Goal: Transaction & Acquisition: Purchase product/service

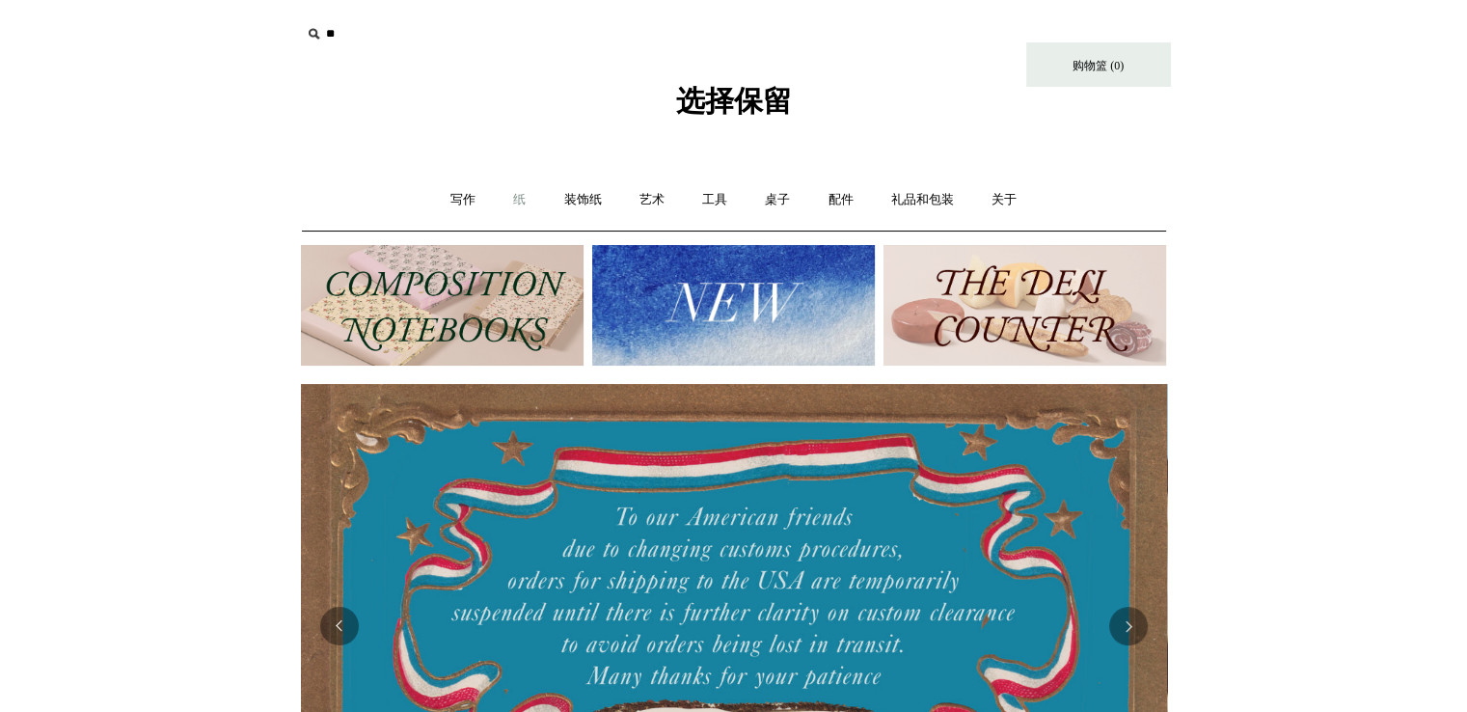
click at [511, 198] on link "纸 +" at bounding box center [519, 200] width 47 height 51
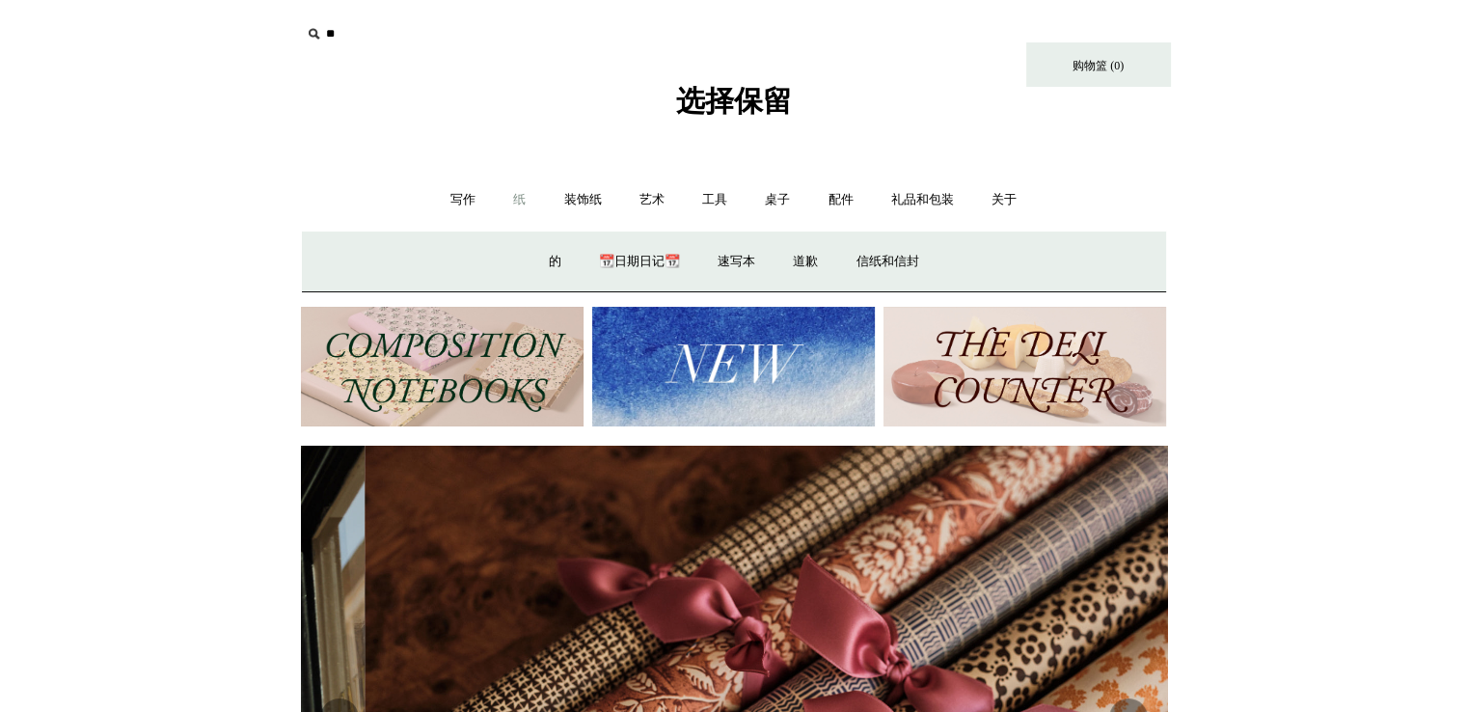
scroll to position [0, 1732]
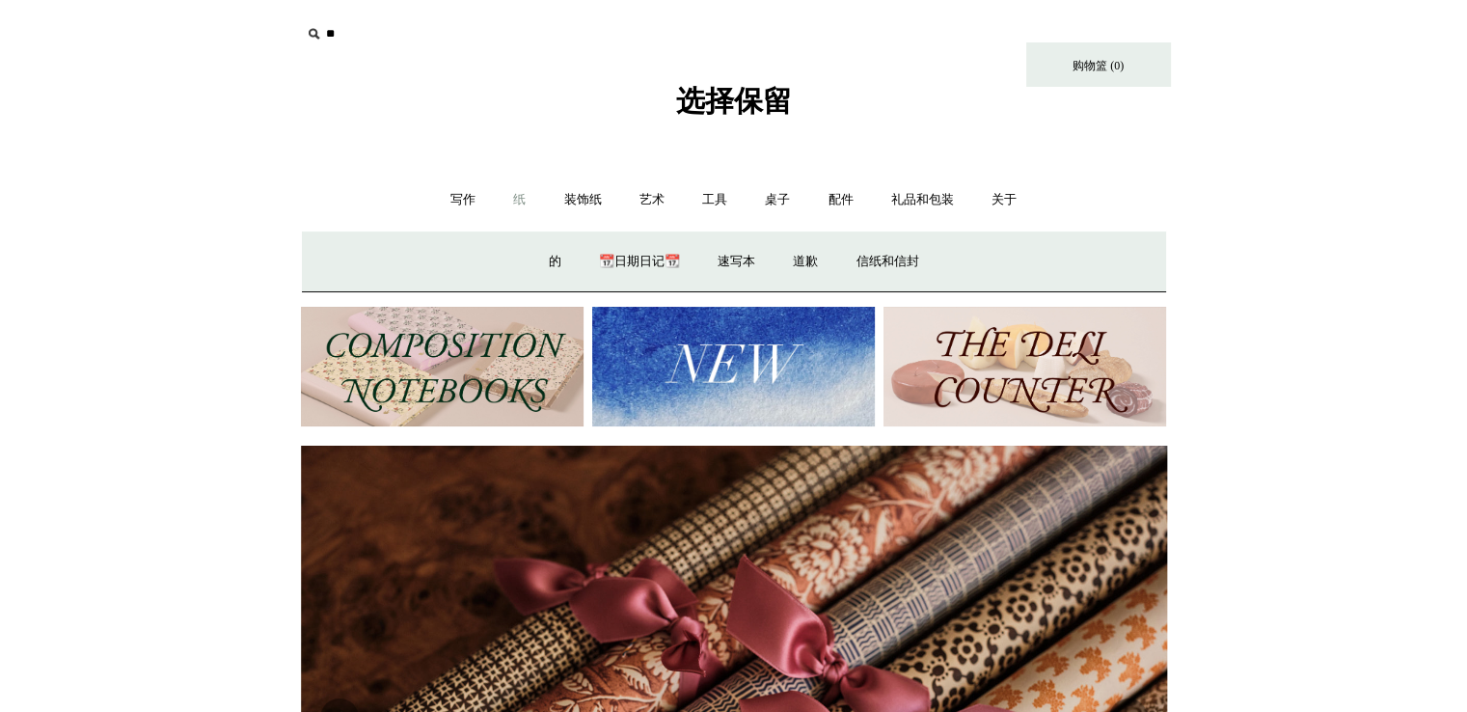
click at [1107, 213] on div "写作 + 钢笔品牌 + 卡韦科 拉米 大西制作所 百利金 特茨博 飞行员 铂 水手 史蒂夫·哈里森 钢笔" at bounding box center [734, 200] width 864 height 62
click at [1101, 208] on div "写作 + 钢笔品牌 + 卡韦科 拉米 大西制作所 百利金 特茨博 飞行员 铂 水手 史蒂夫·哈里森 钢笔" at bounding box center [734, 200] width 864 height 62
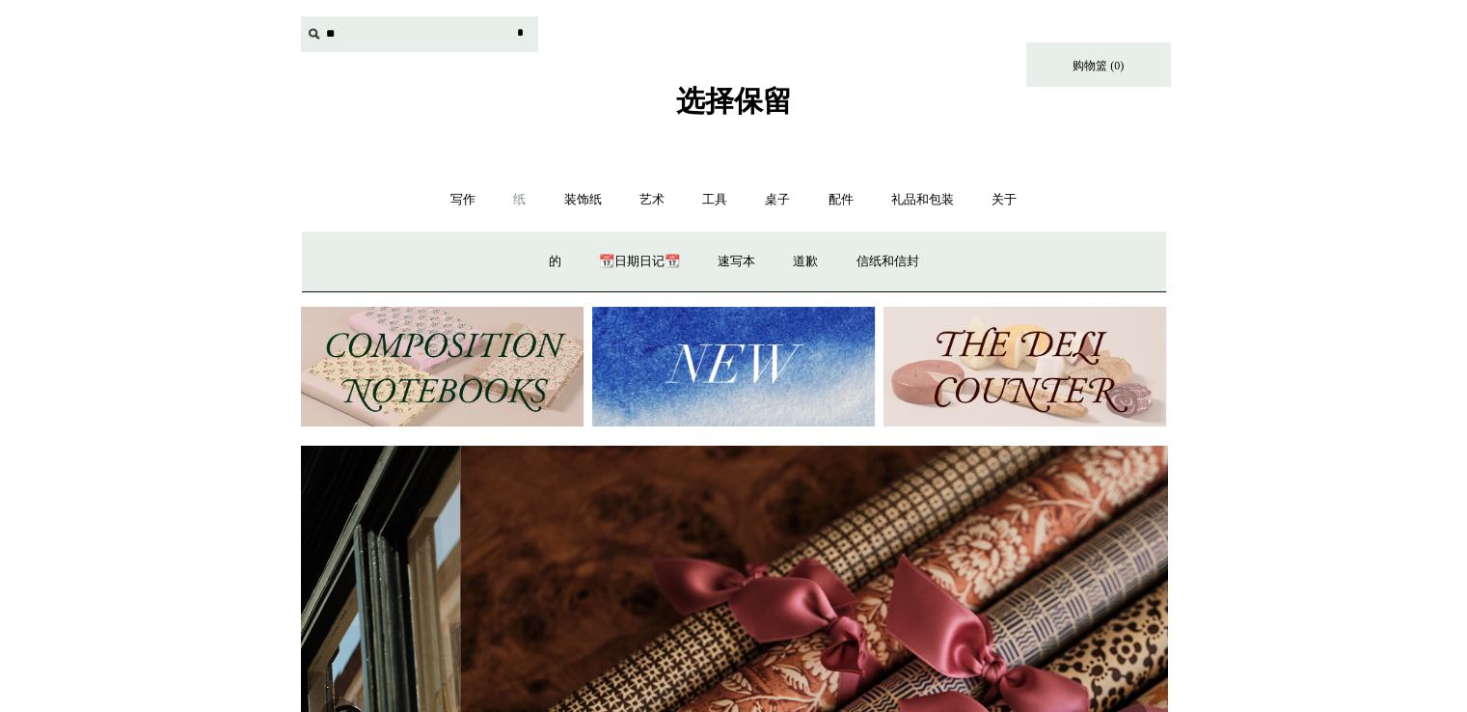
click at [357, 25] on input "text" at bounding box center [419, 34] width 237 height 36
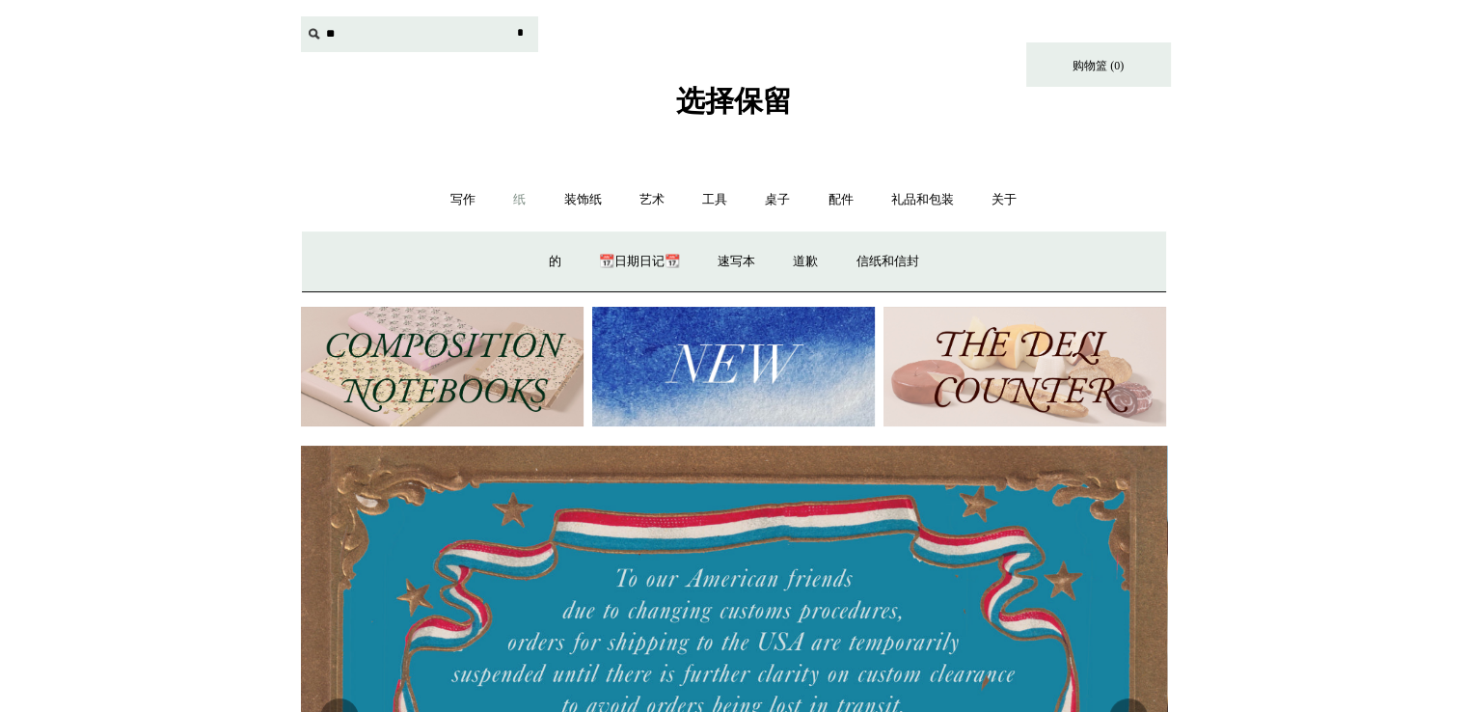
scroll to position [0, 0]
type input "**********"
click at [511, 16] on input "*" at bounding box center [520, 33] width 19 height 34
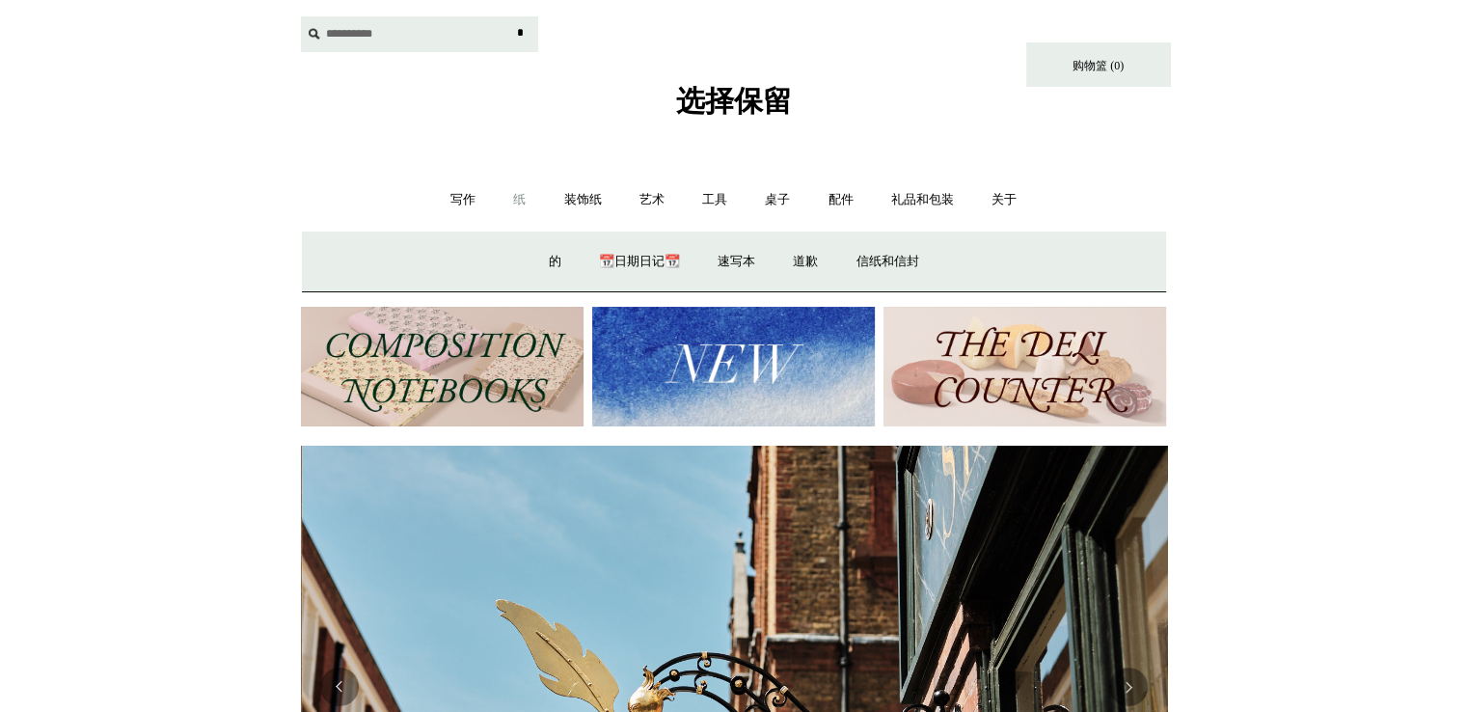
scroll to position [0, 866]
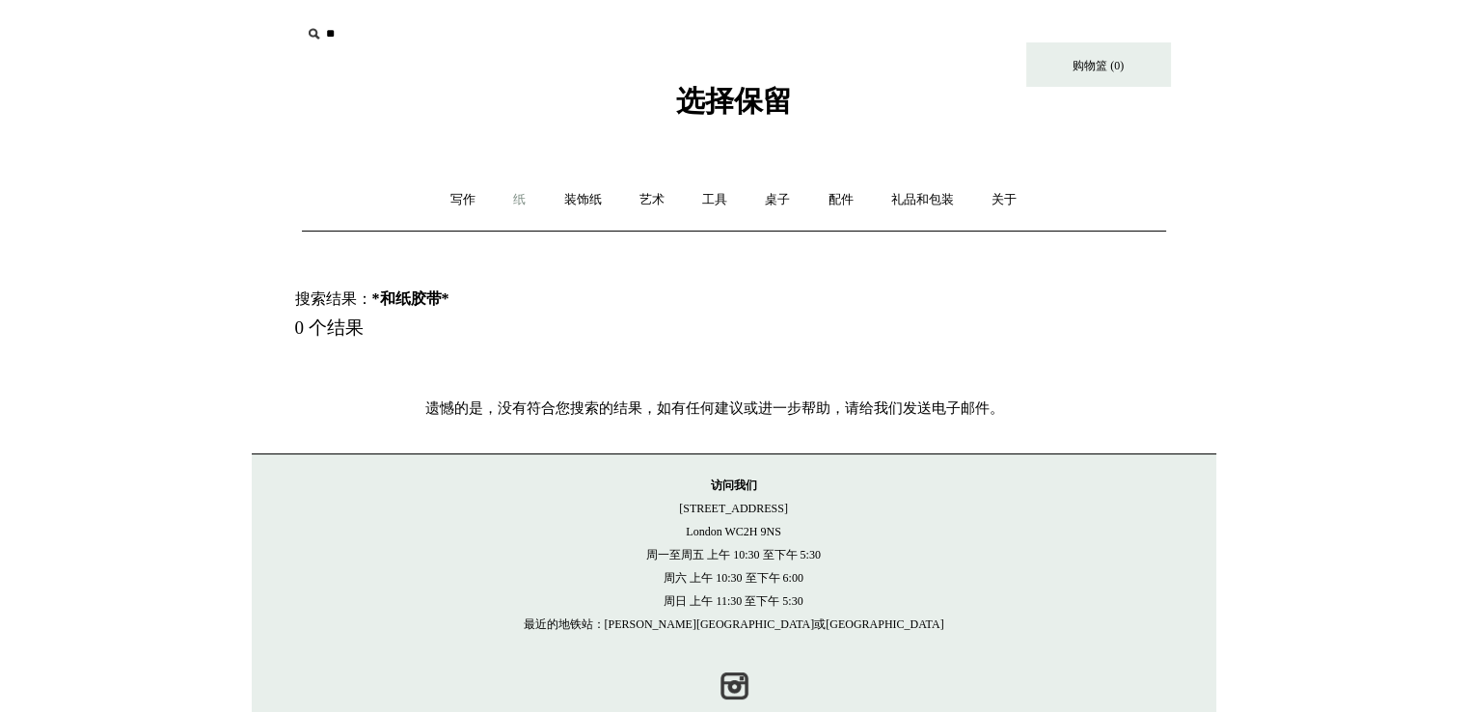
click at [505, 197] on link "纸 +" at bounding box center [519, 200] width 47 height 51
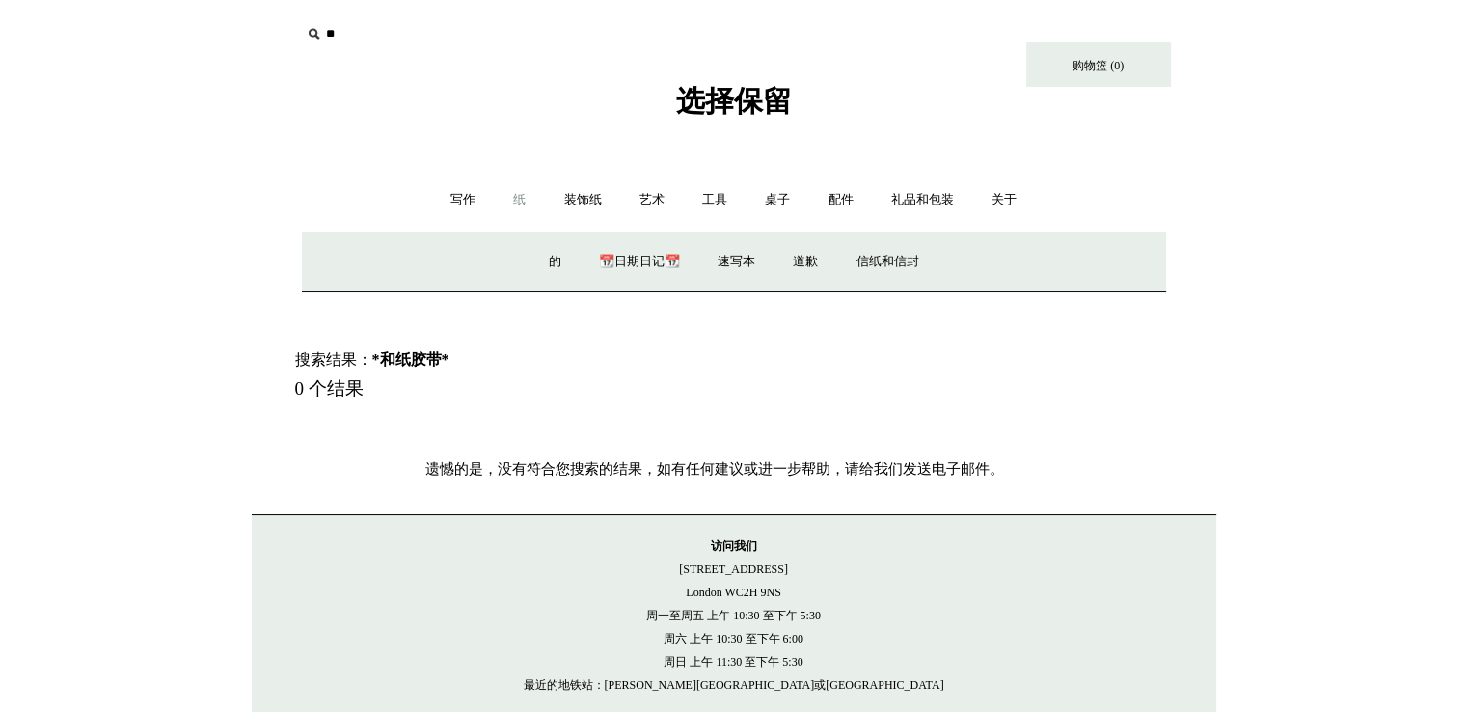
click at [455, 30] on input "text" at bounding box center [419, 34] width 237 height 36
type input "*****"
click at [511, 16] on input "*" at bounding box center [520, 33] width 19 height 34
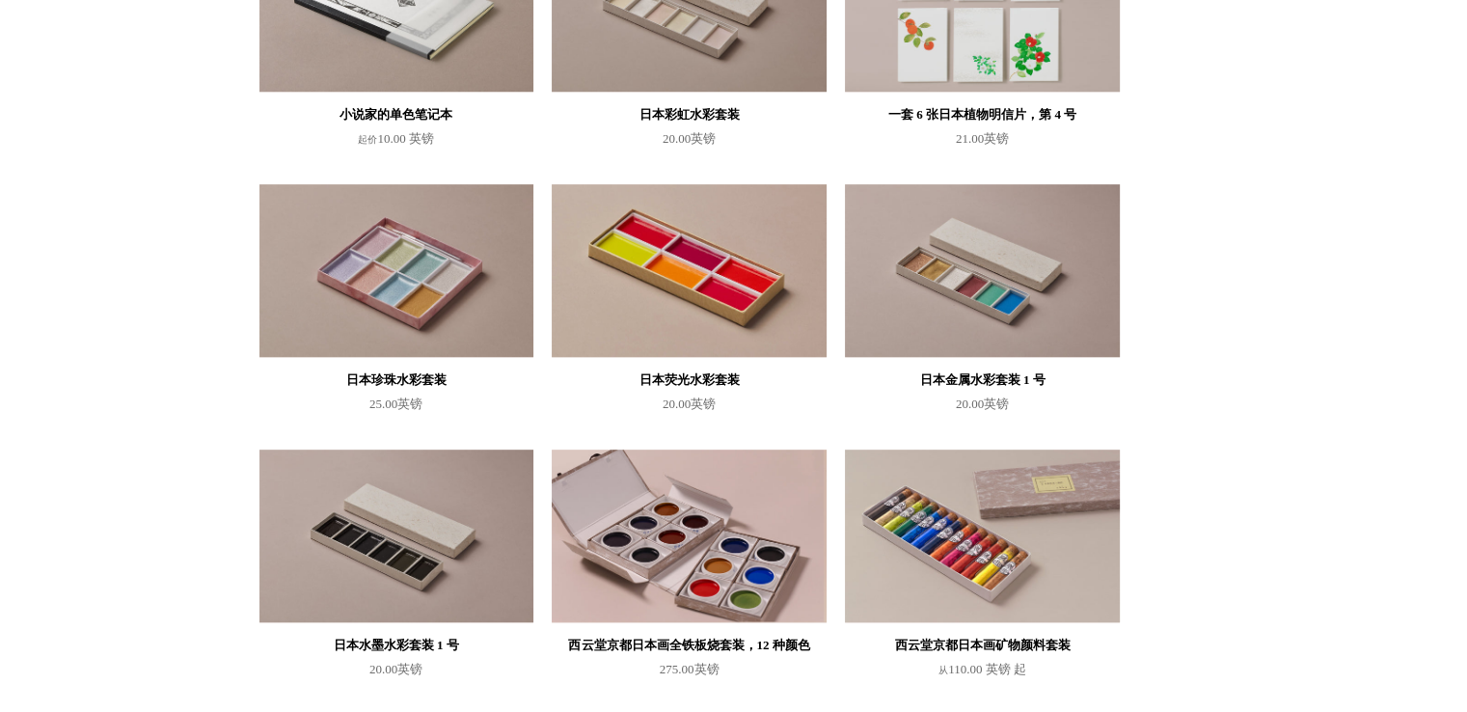
scroll to position [728, 0]
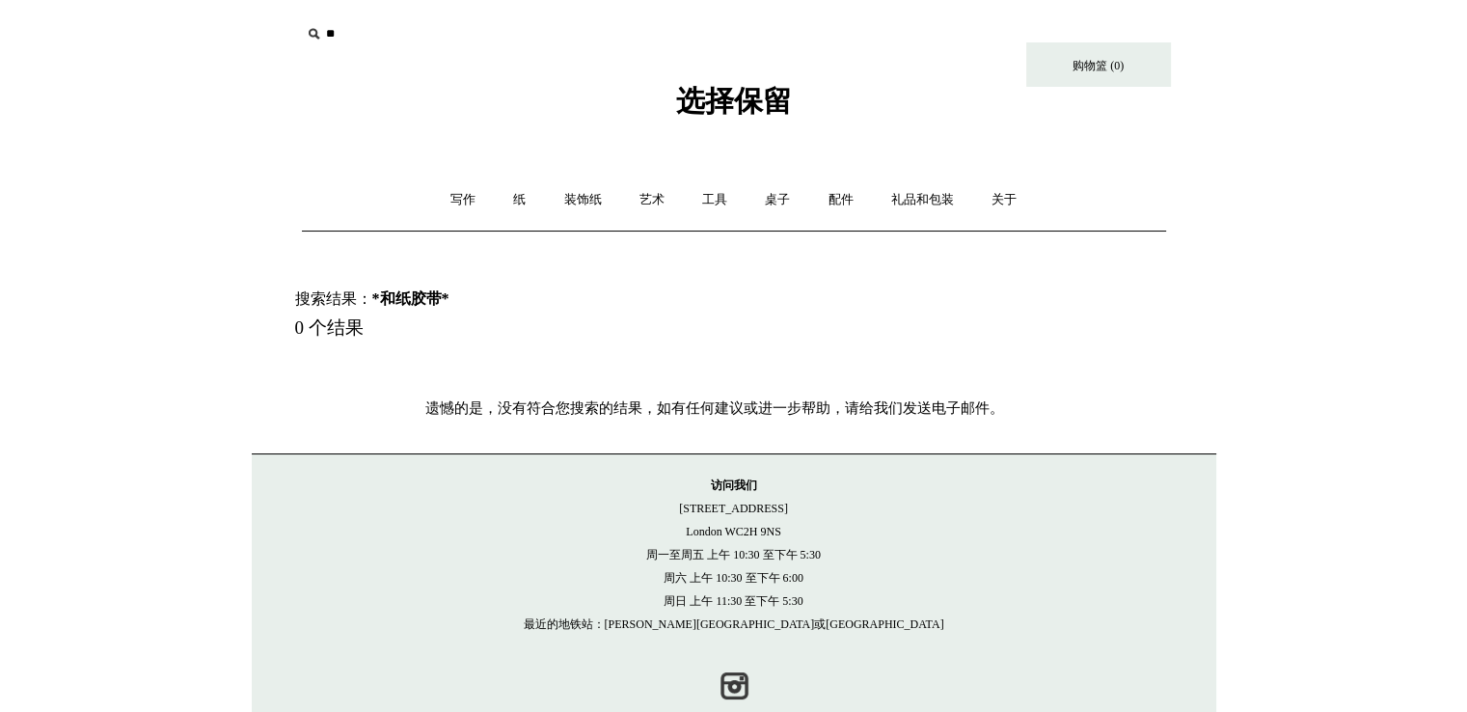
click at [808, 252] on div "搜索结果： *和纸胶带* 0 个结果" at bounding box center [755, 318] width 921 height 155
click at [1092, 68] on font "购物篮 (0)" at bounding box center [1097, 66] width 51 height 14
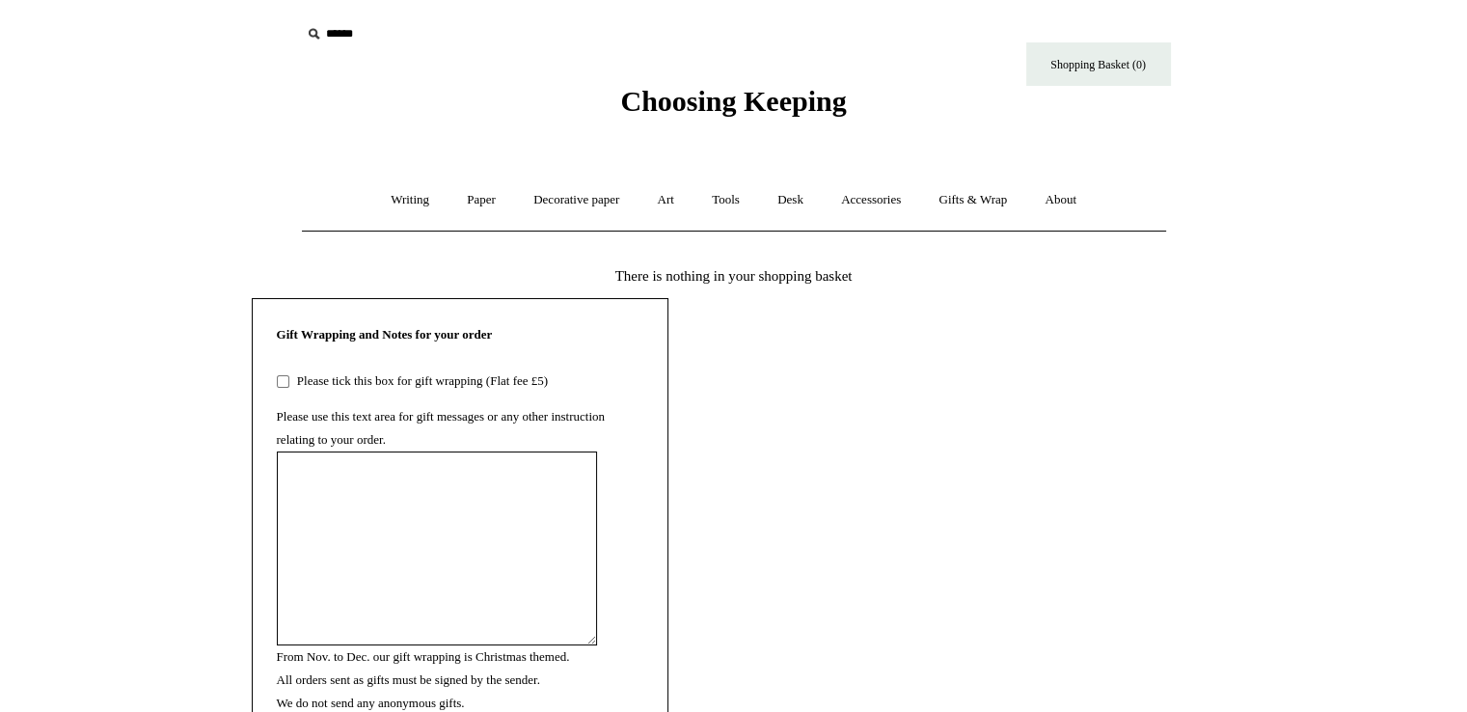
click at [669, 379] on div "Gift Wrapping and Notes for your order Please tick this box for gift wrapping (…" at bounding box center [734, 548] width 964 height 501
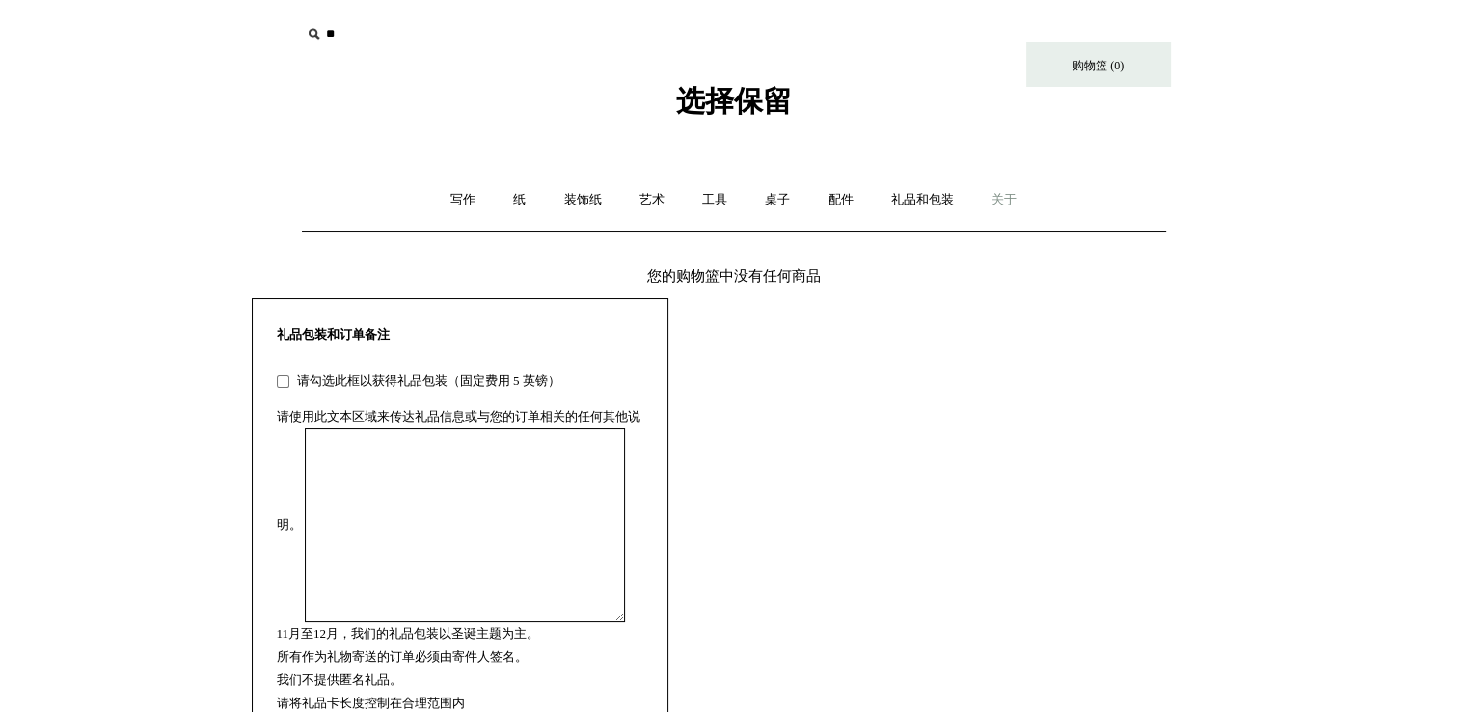
click at [1004, 189] on link "关于 +" at bounding box center [1004, 200] width 60 height 51
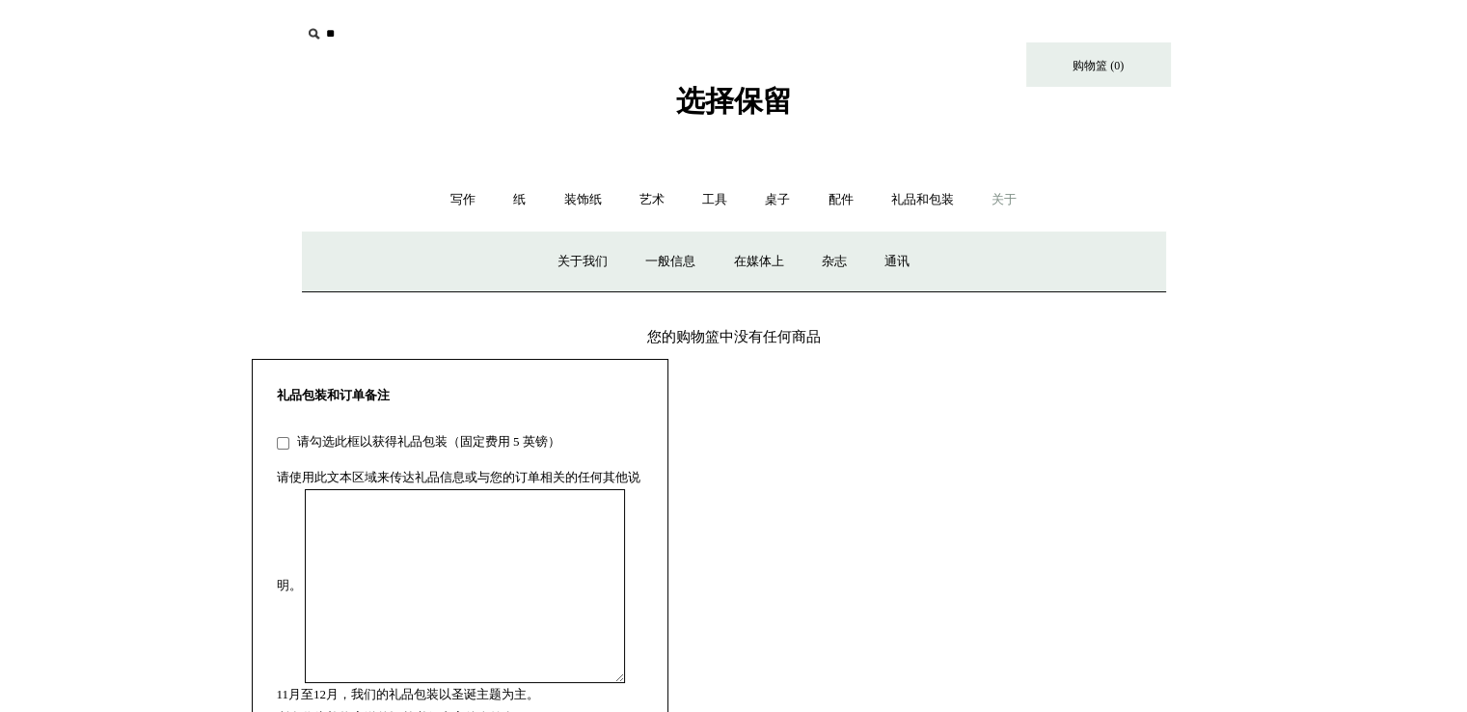
click at [999, 200] on font "关于" at bounding box center [1003, 199] width 25 height 14
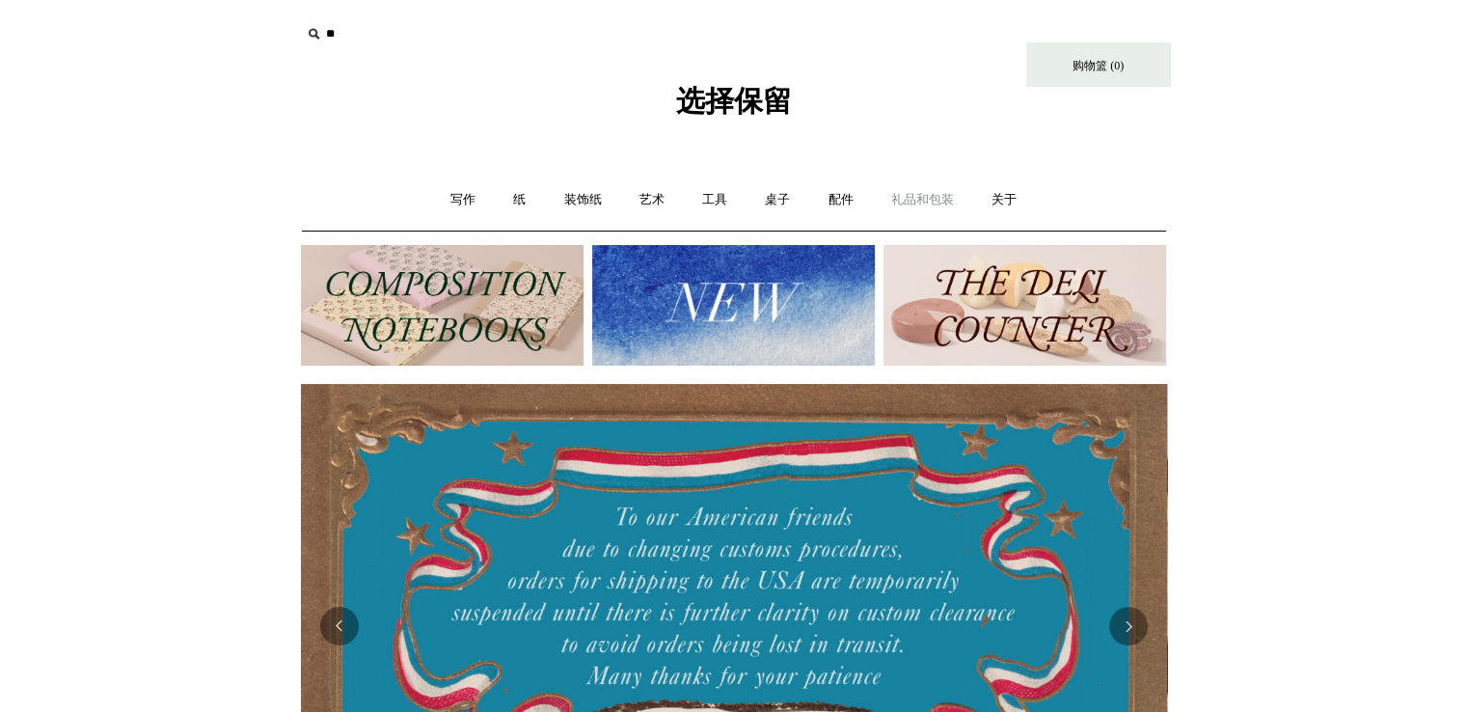
click at [937, 205] on link "礼品和包装 +" at bounding box center [922, 200] width 97 height 51
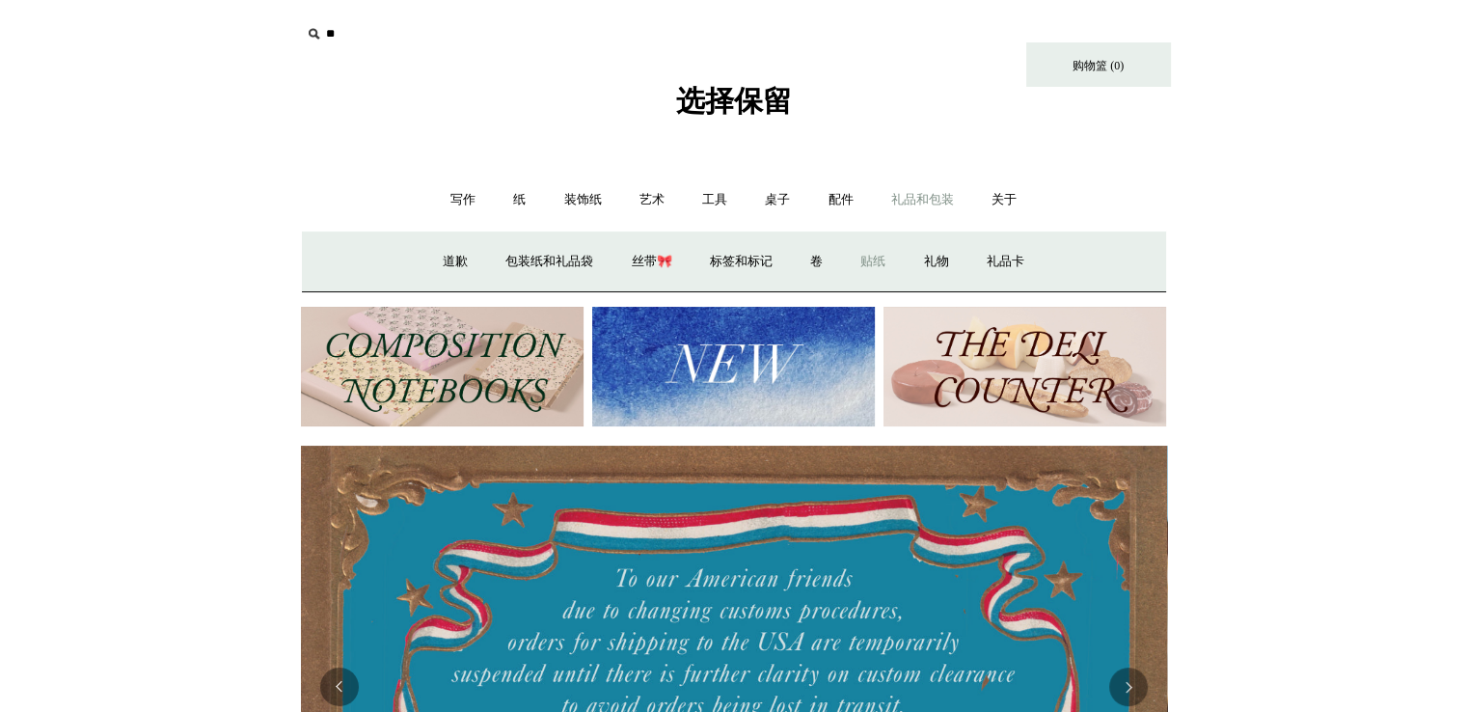
click at [883, 259] on font "贴纸" at bounding box center [872, 261] width 25 height 14
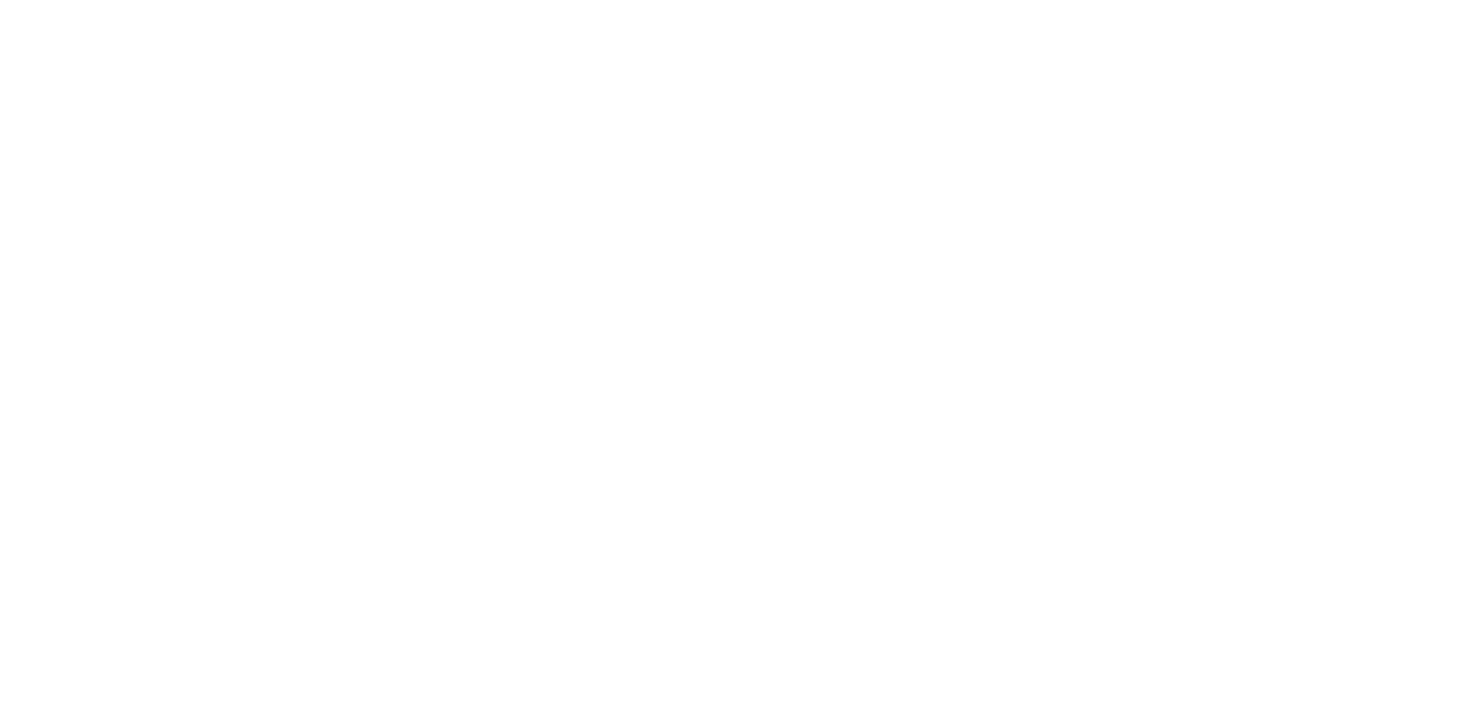
scroll to position [1441, 0]
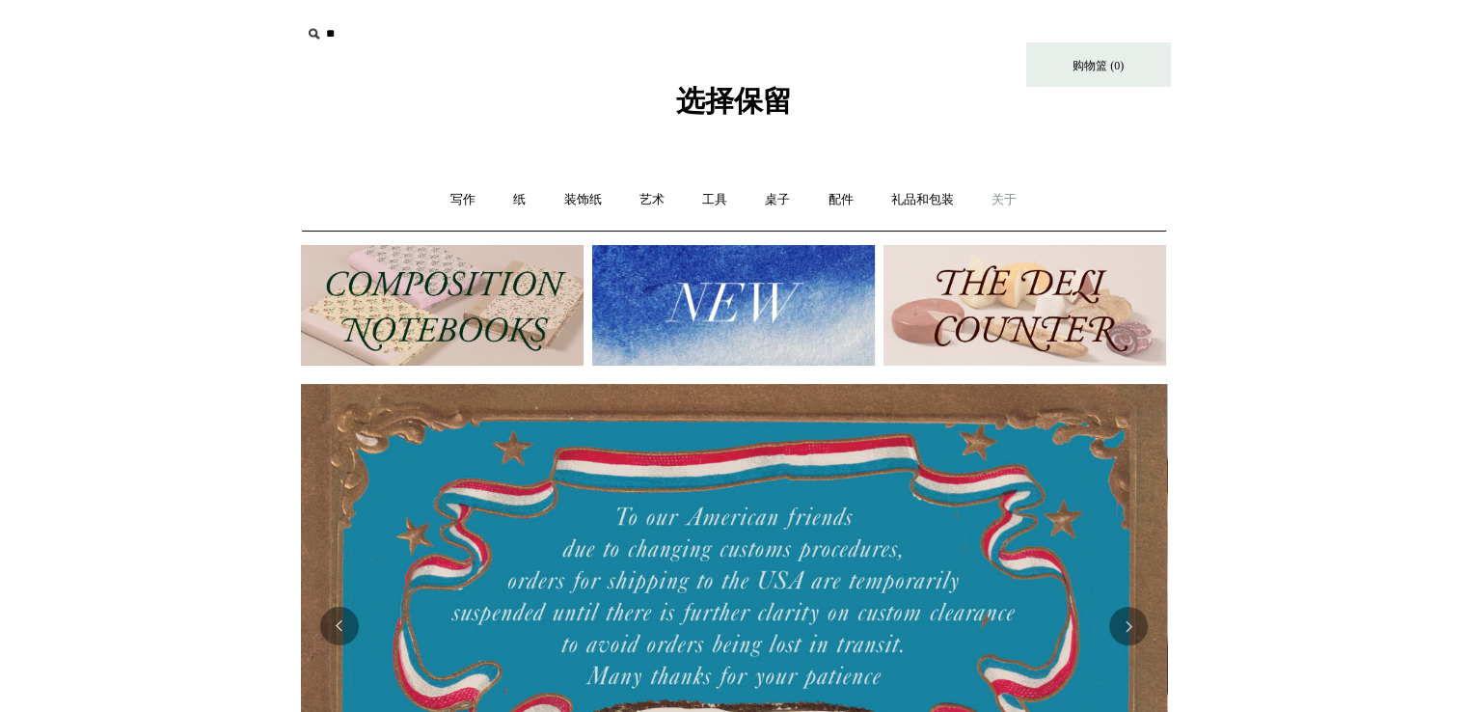
click at [1007, 200] on font "关于" at bounding box center [1003, 199] width 25 height 14
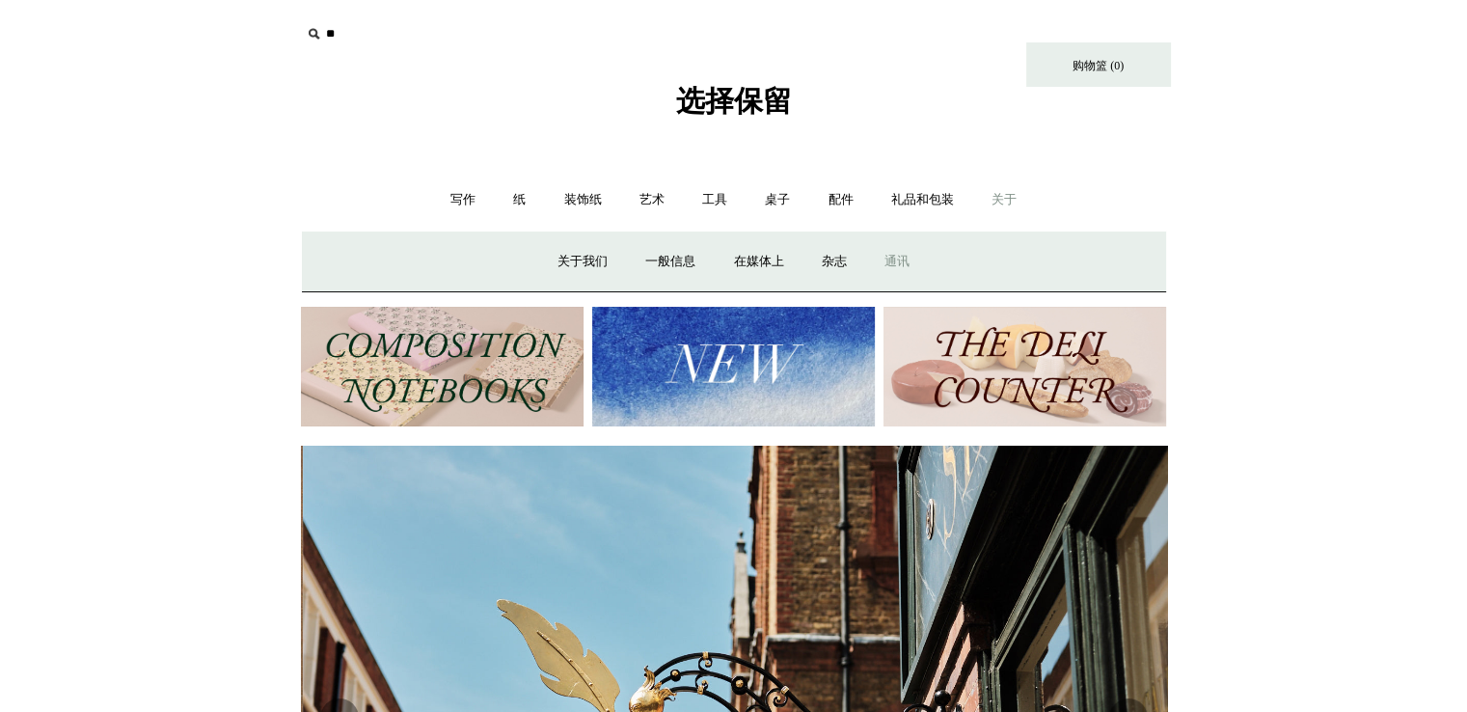
scroll to position [0, 866]
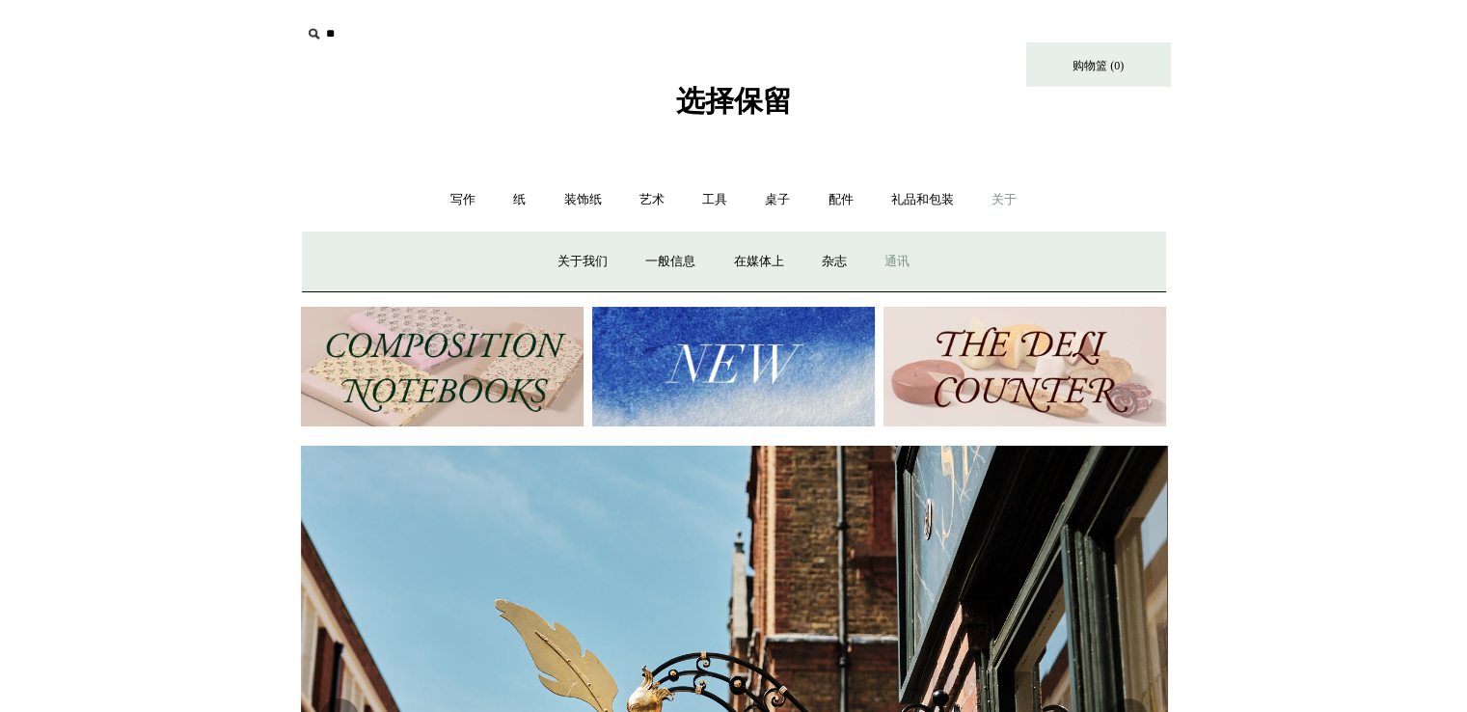
click at [893, 261] on font "通讯" at bounding box center [896, 261] width 25 height 14
